Goal: Task Accomplishment & Management: Manage account settings

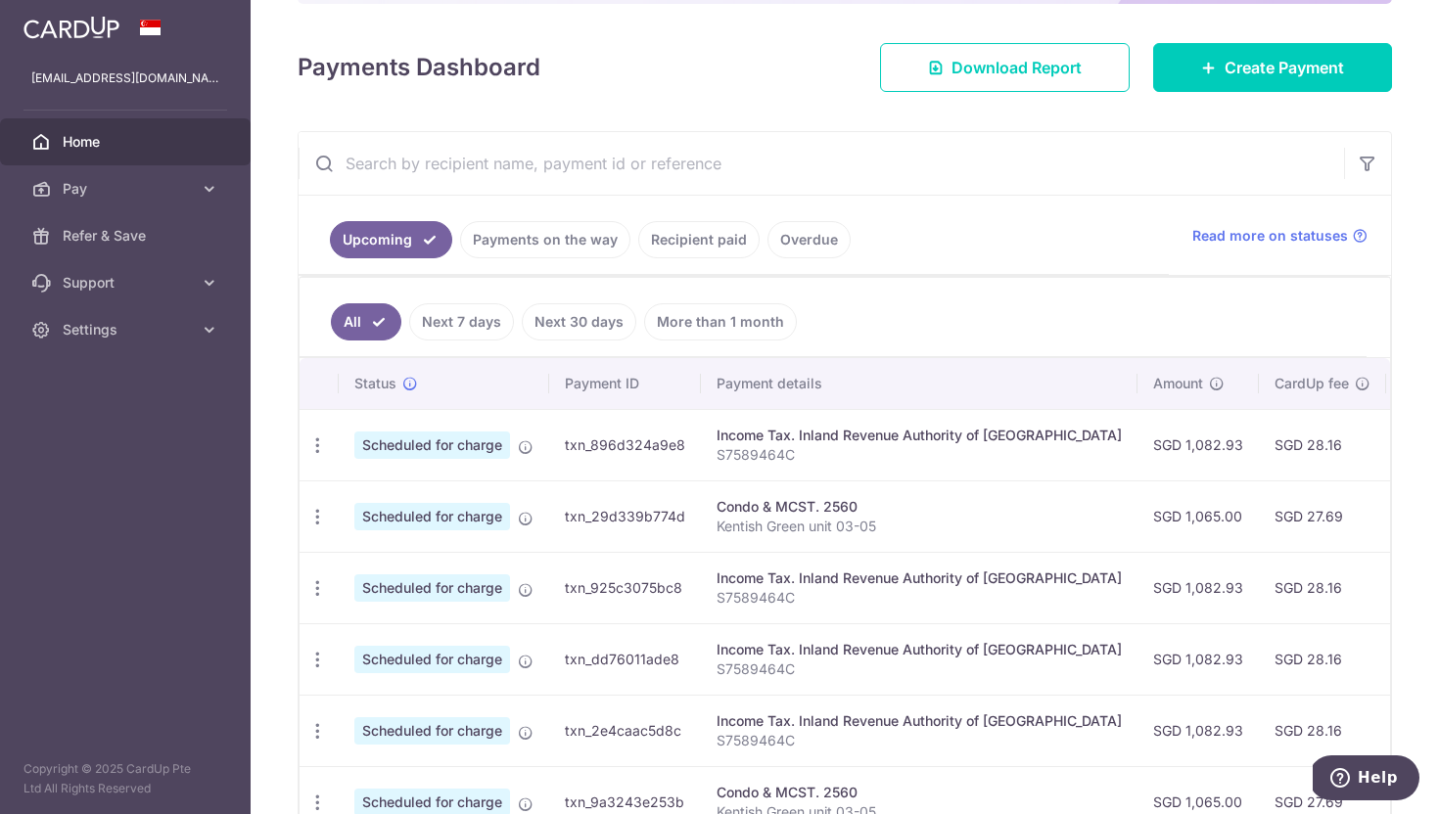
scroll to position [449, 0]
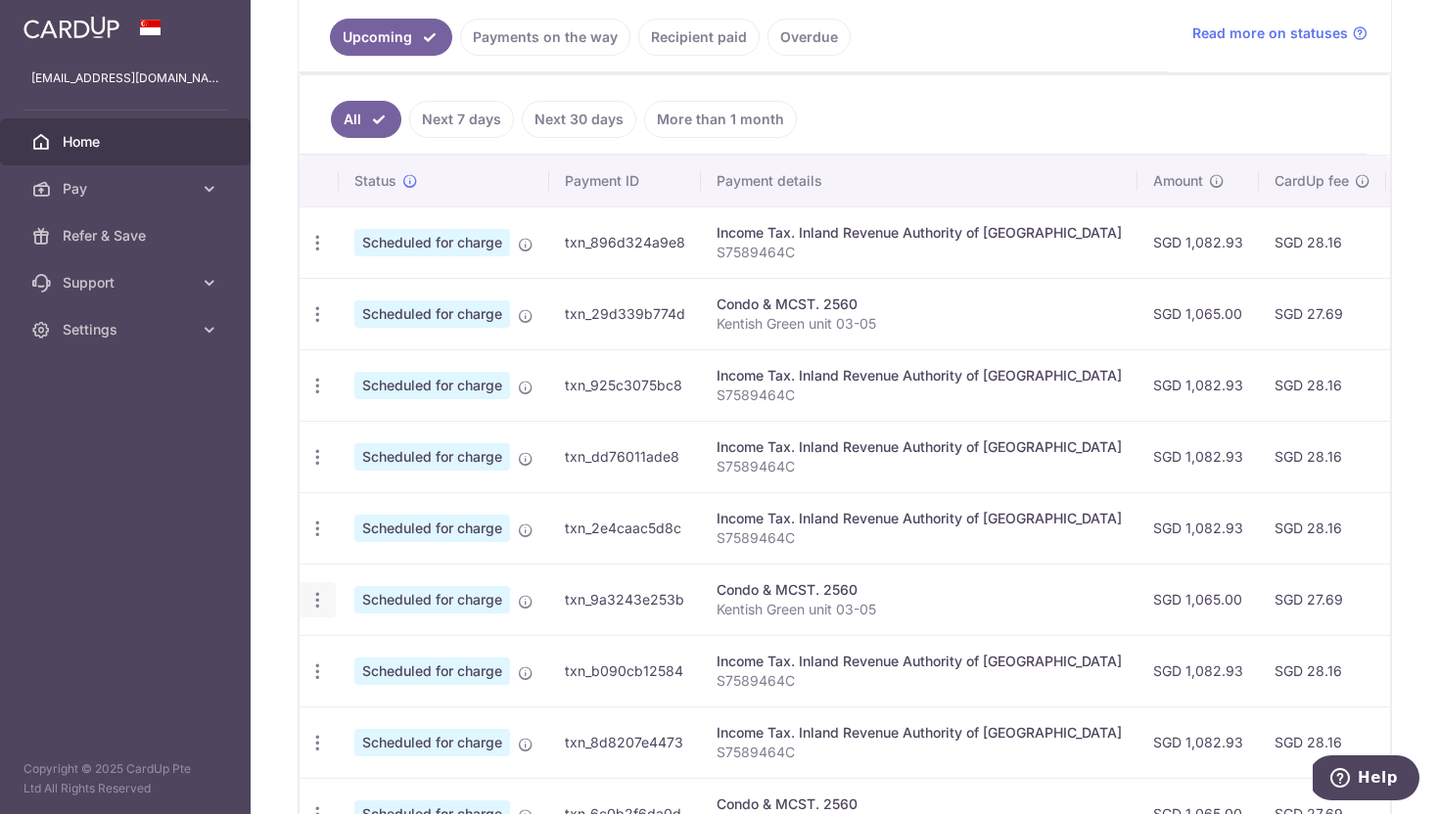
click at [319, 607] on icon "button" at bounding box center [317, 600] width 21 height 21
click at [359, 703] on span "Cancel payment" at bounding box center [421, 701] width 131 height 23
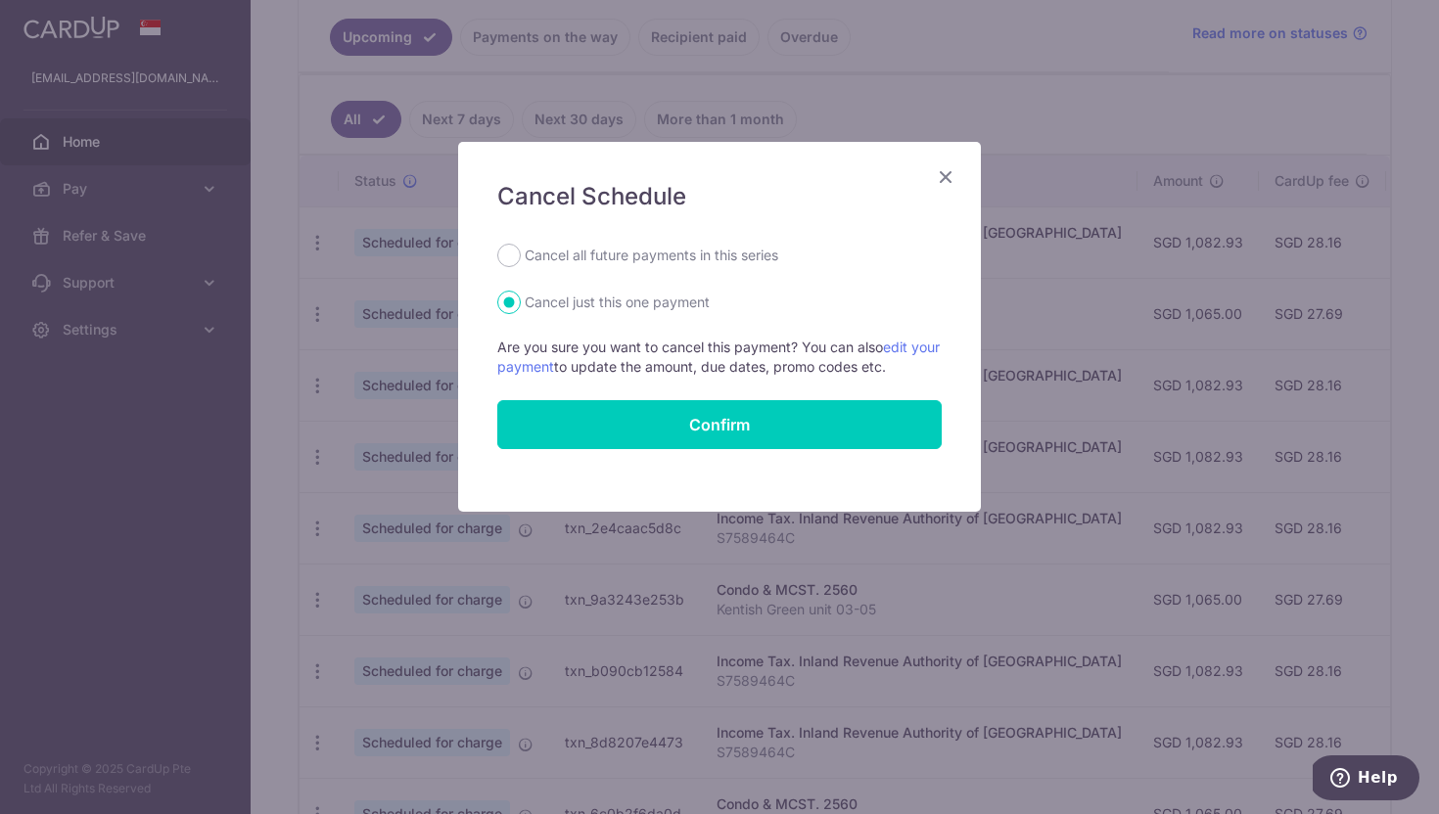
click at [612, 261] on label "Cancel all future payments in this series" at bounding box center [652, 255] width 254 height 23
click at [521, 261] on input "Cancel all future payments in this series" at bounding box center [508, 255] width 23 height 23
radio input "true"
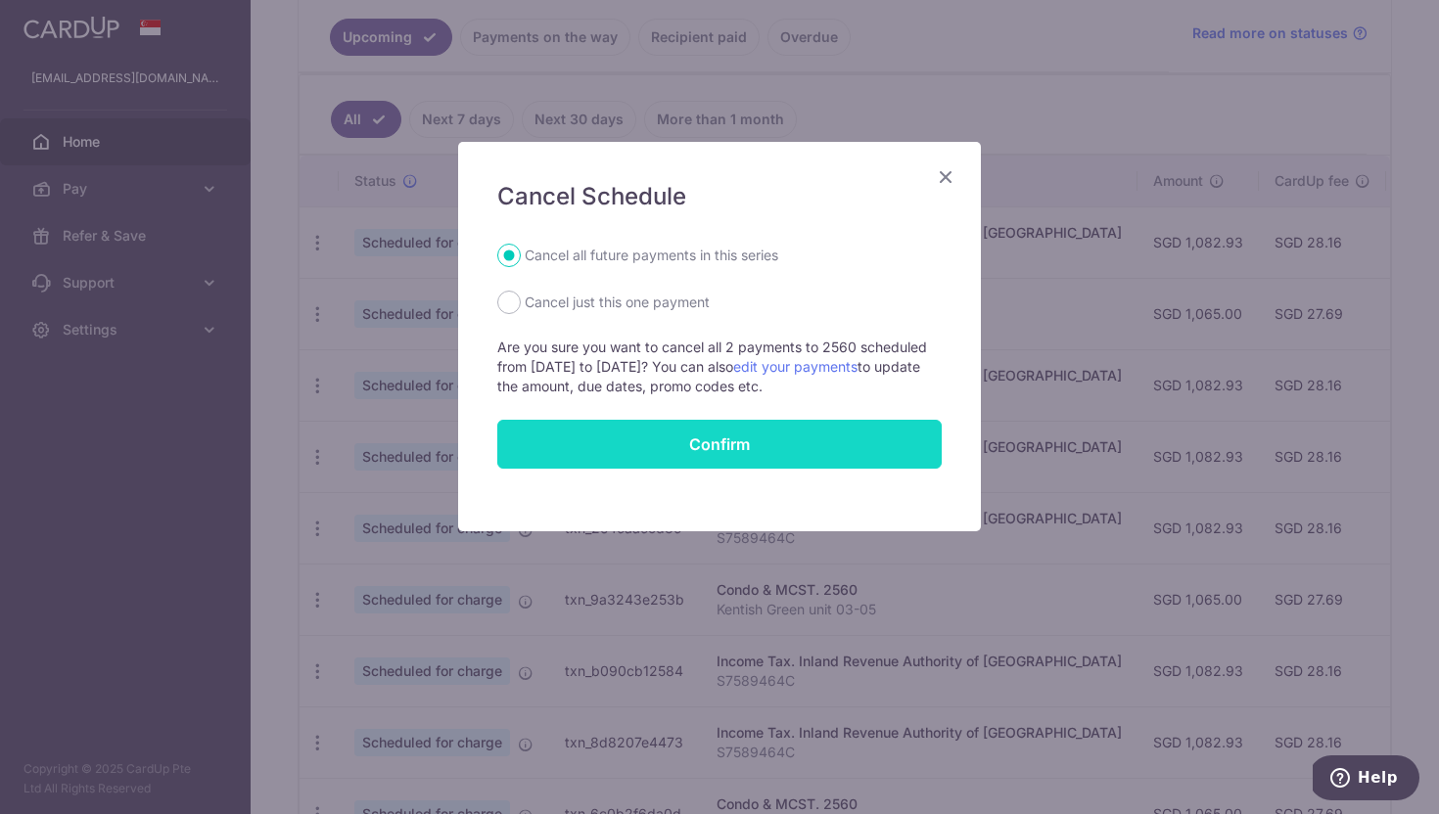
click at [709, 438] on button "Confirm" at bounding box center [719, 444] width 444 height 49
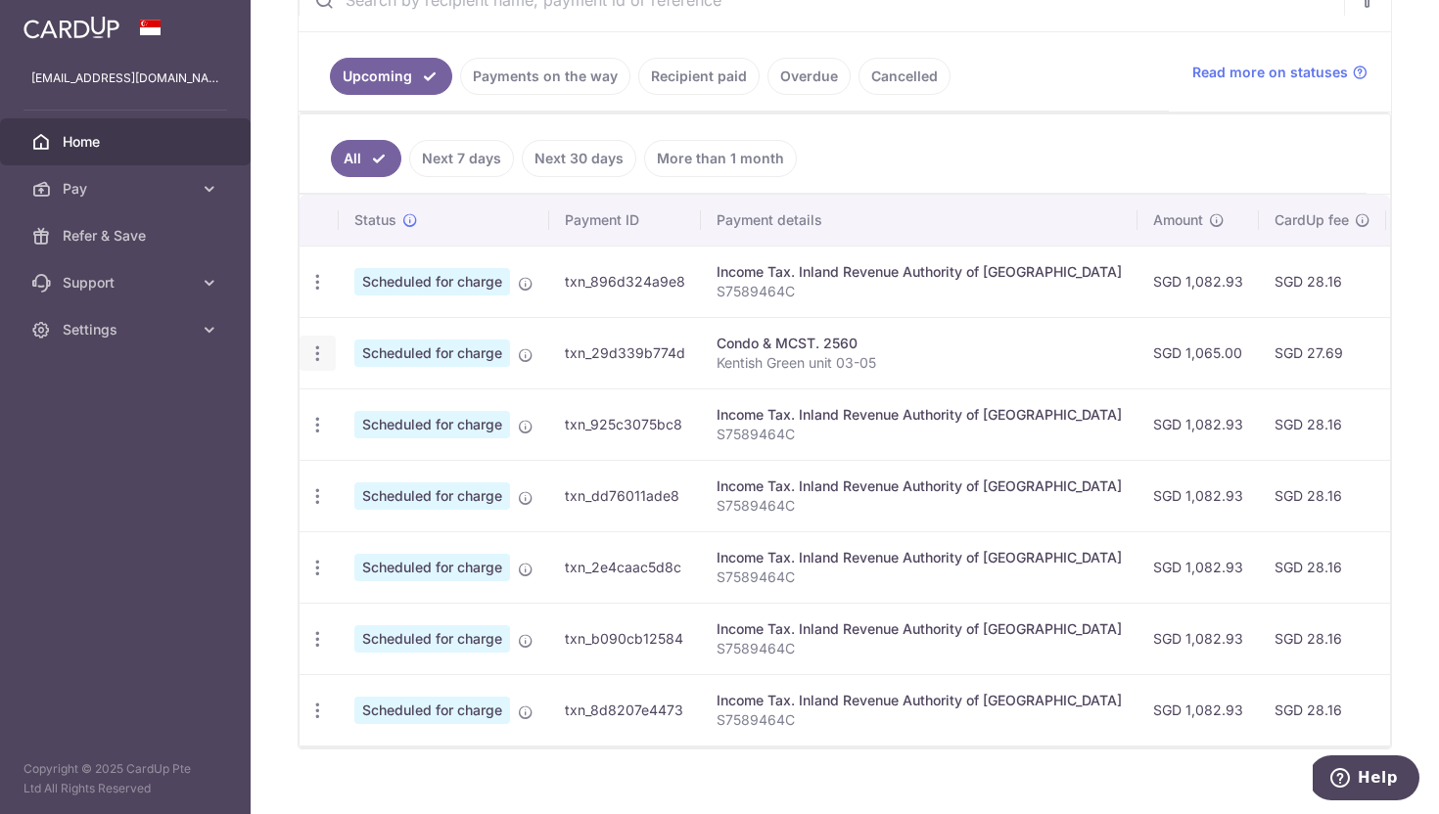
click at [320, 350] on icon "button" at bounding box center [317, 354] width 21 height 21
click at [382, 455] on span "Cancel payment" at bounding box center [421, 454] width 131 height 23
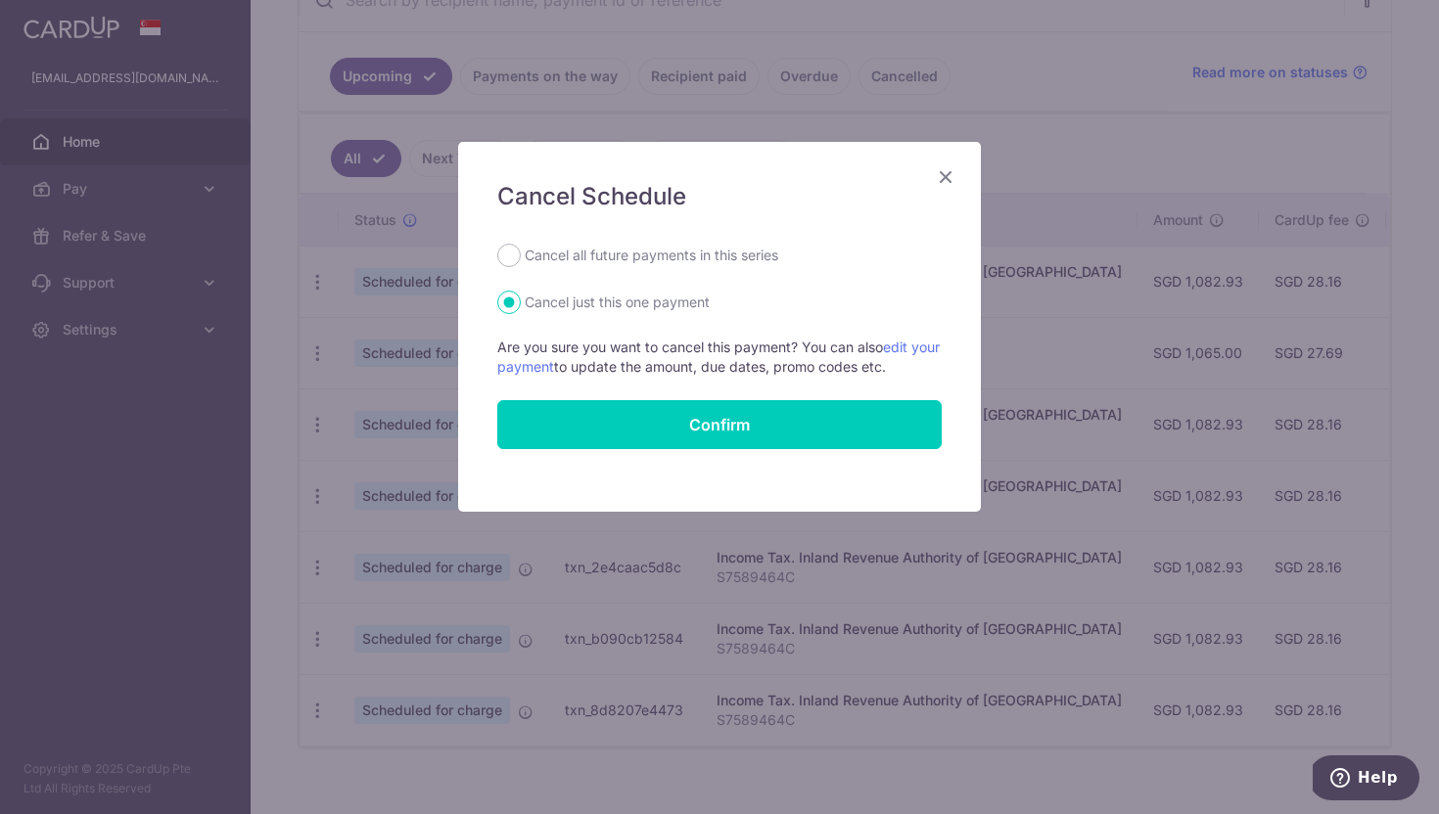
click at [547, 263] on label "Cancel all future payments in this series" at bounding box center [652, 255] width 254 height 23
click at [521, 263] on input "Cancel all future payments in this series" at bounding box center [508, 255] width 23 height 23
radio input "true"
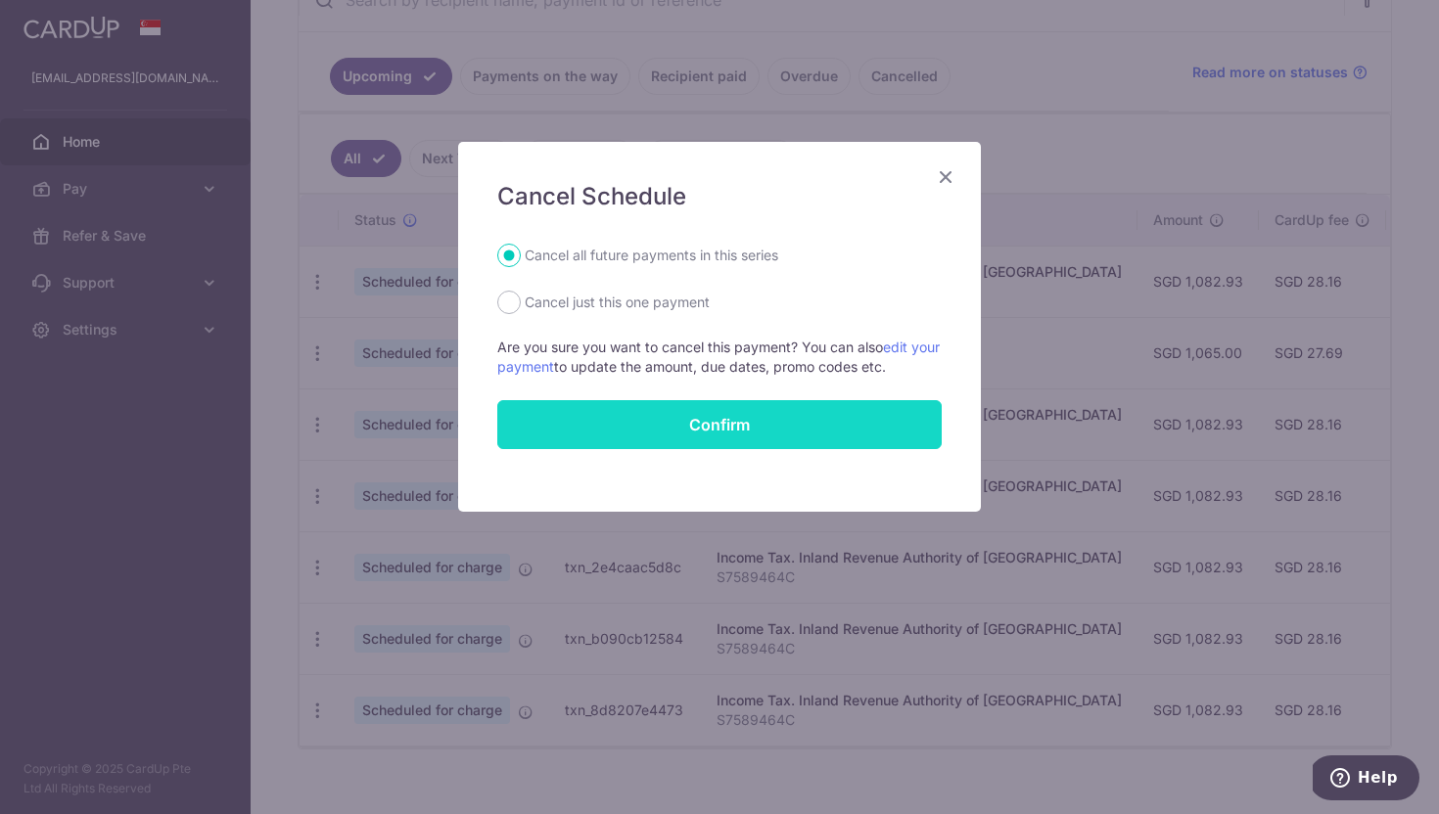
click at [704, 423] on button "Confirm" at bounding box center [719, 424] width 444 height 49
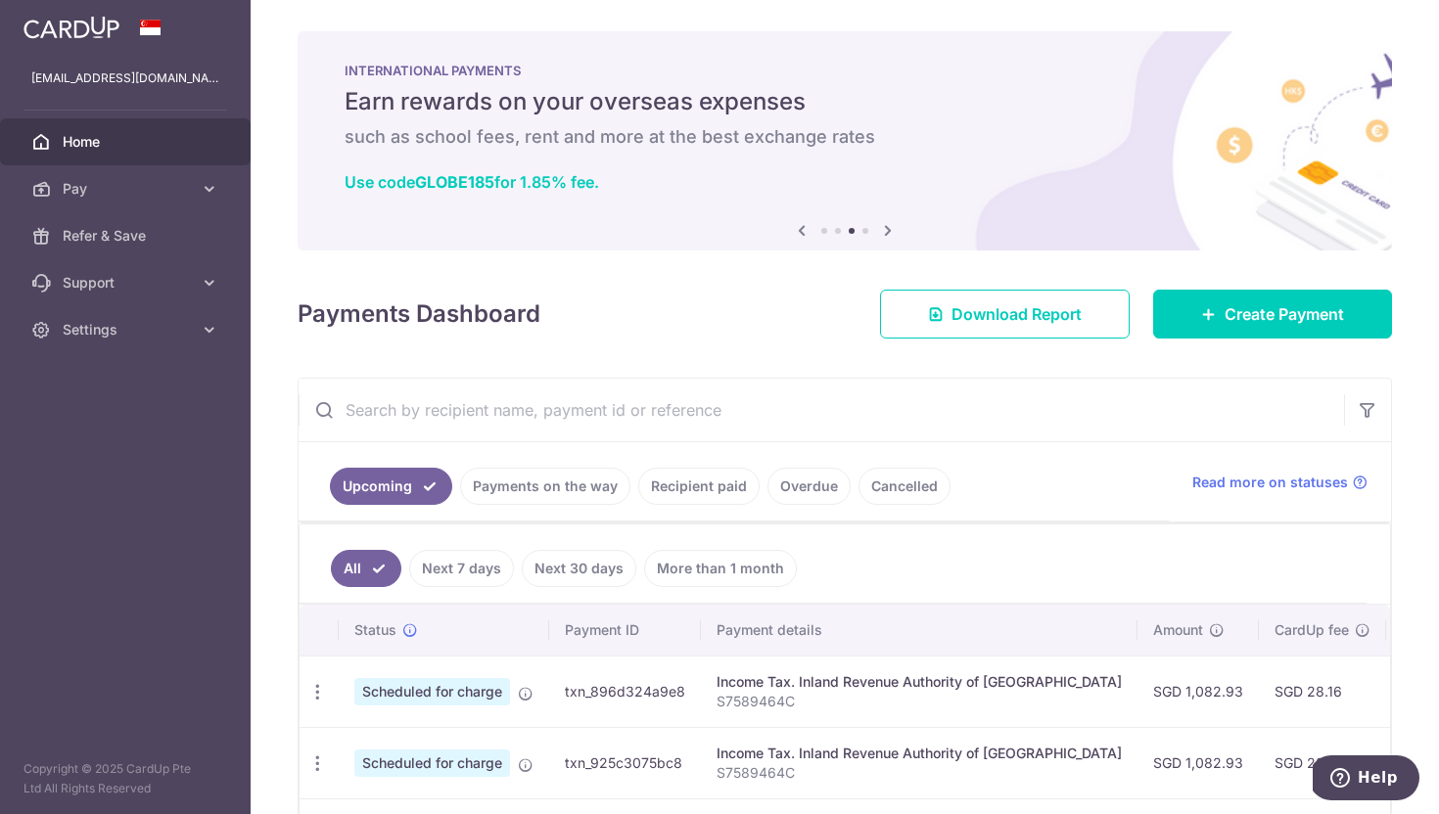
click at [115, 137] on span "Home" at bounding box center [127, 142] width 129 height 20
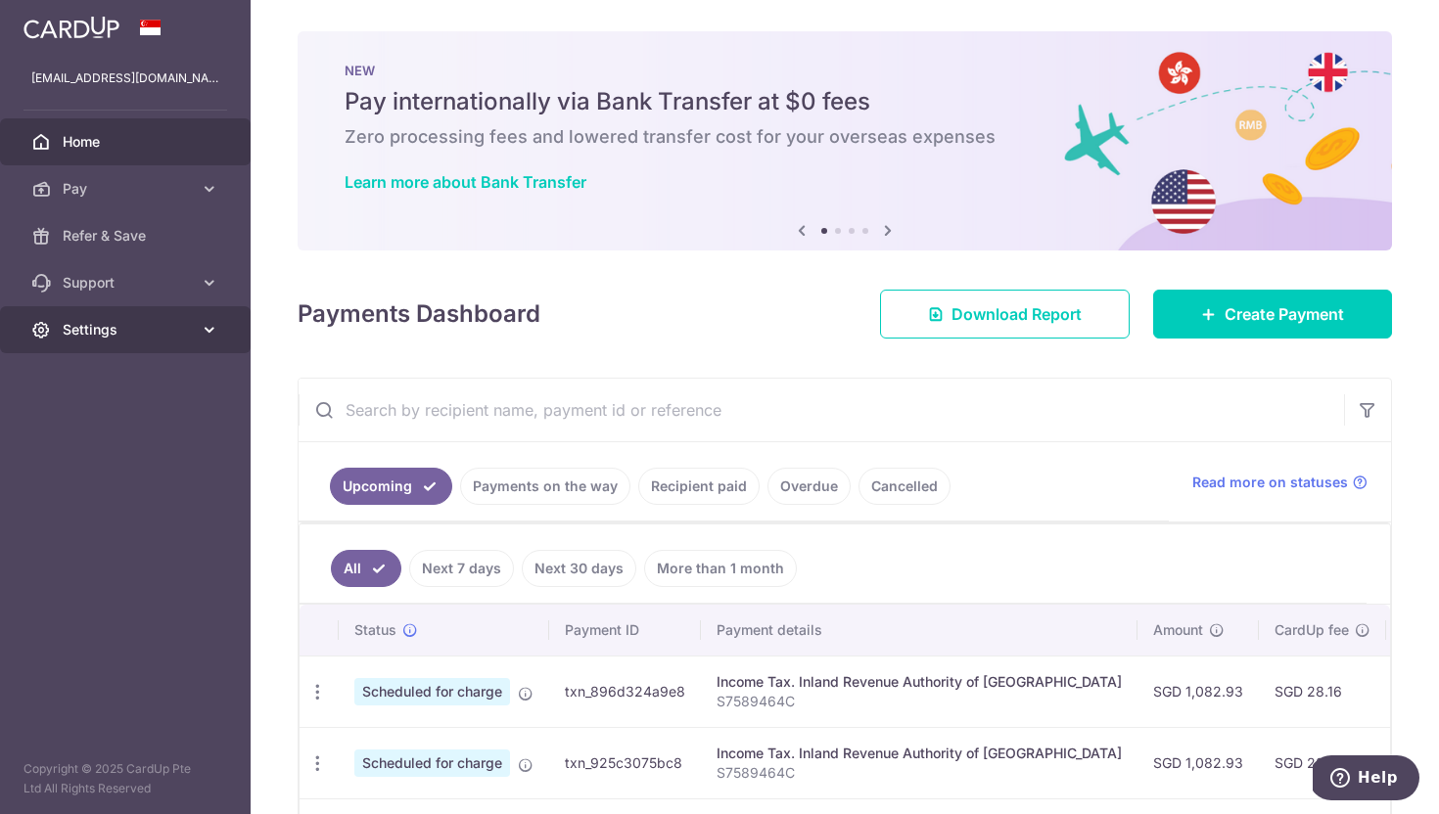
click at [96, 343] on link "Settings" at bounding box center [125, 329] width 251 height 47
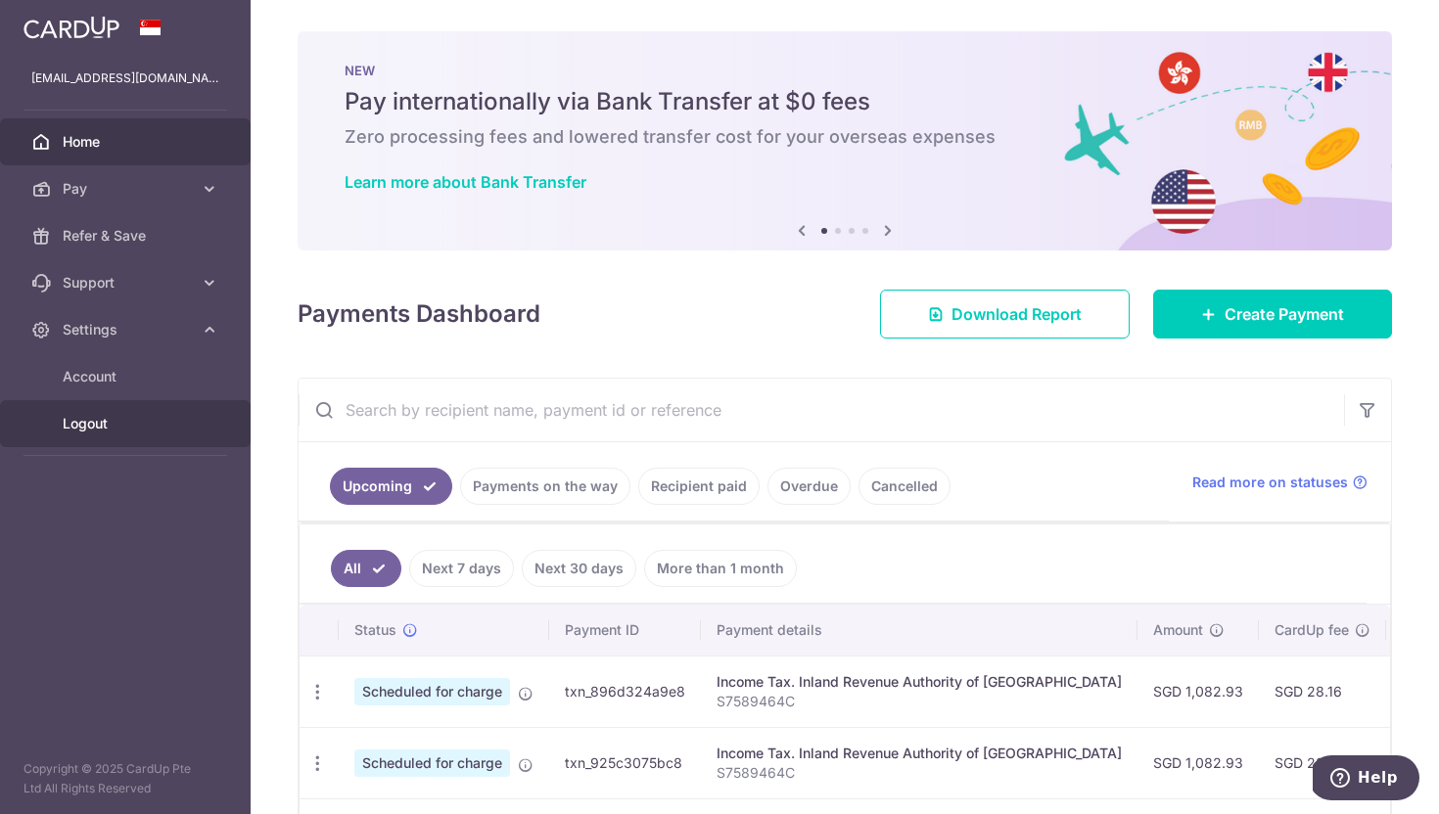
click at [87, 434] on link "Logout" at bounding box center [125, 423] width 251 height 47
